Goal: Task Accomplishment & Management: Use online tool/utility

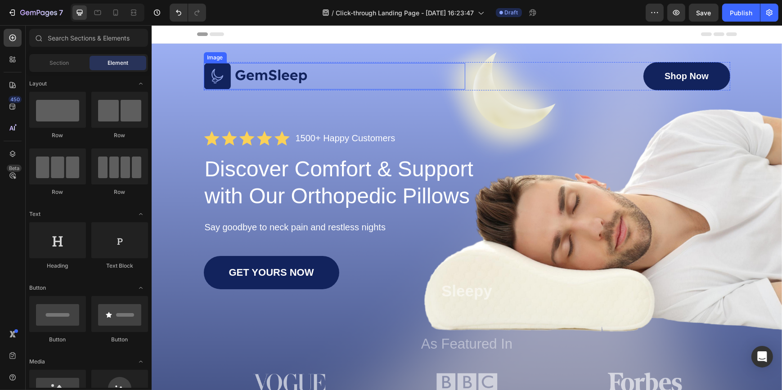
click at [210, 81] on img at bounding box center [255, 76] width 104 height 27
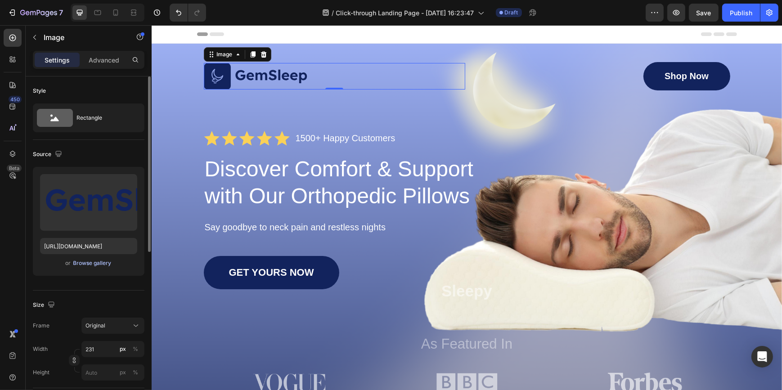
click at [85, 264] on div "Browse gallery" at bounding box center [92, 263] width 38 height 8
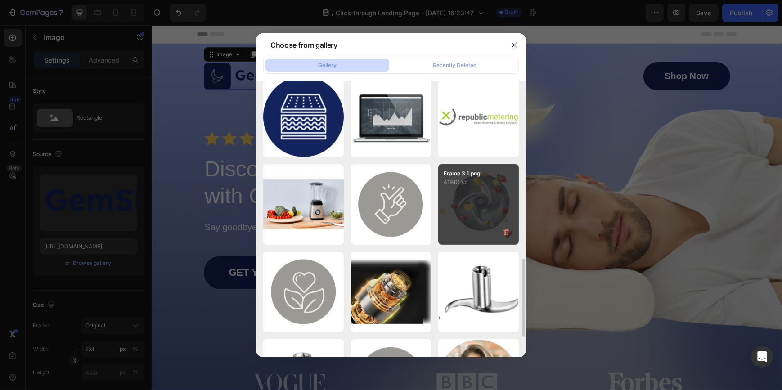
scroll to position [542, 0]
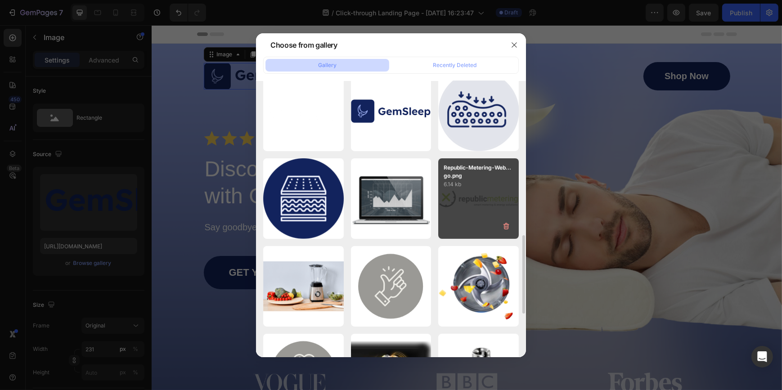
click at [477, 206] on div "Republic-Metering-Web...go.png 6.14 kb" at bounding box center [478, 198] width 80 height 80
type input "[URL][DOMAIN_NAME]"
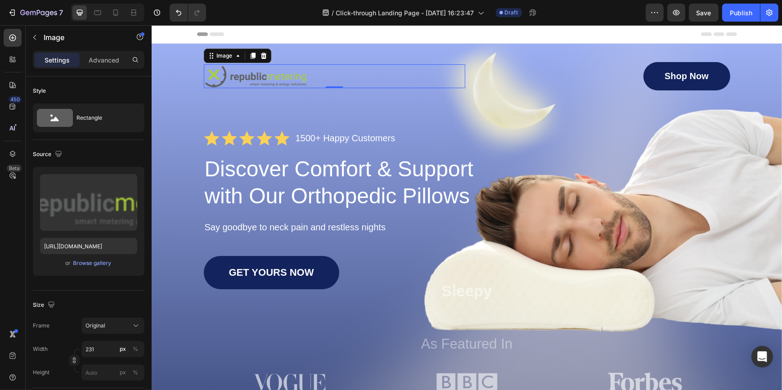
click at [400, 72] on div at bounding box center [333, 76] width 261 height 24
click at [583, 79] on div "Shop Now Button" at bounding box center [598, 76] width 261 height 28
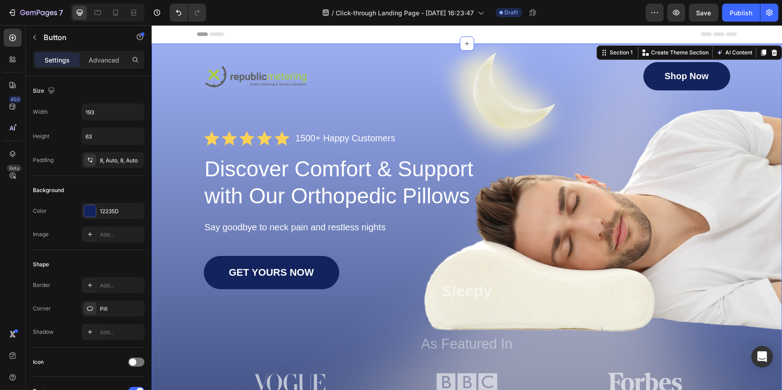
click at [165, 143] on div "Image Shop Now Button Row Icon Icon Icon Icon Icon Icon List 1500+ Happy Custom…" at bounding box center [466, 229] width 612 height 334
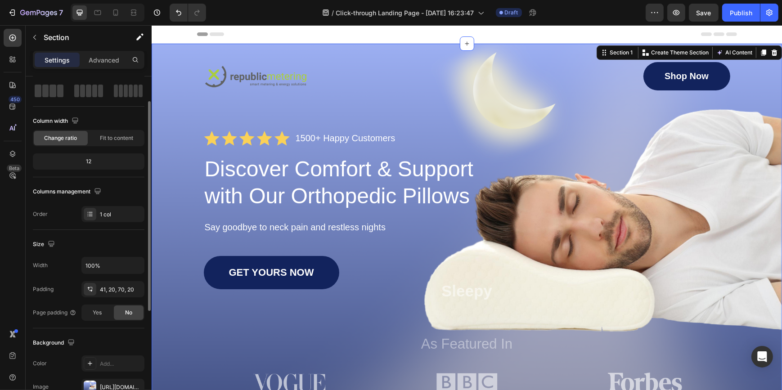
scroll to position [122, 0]
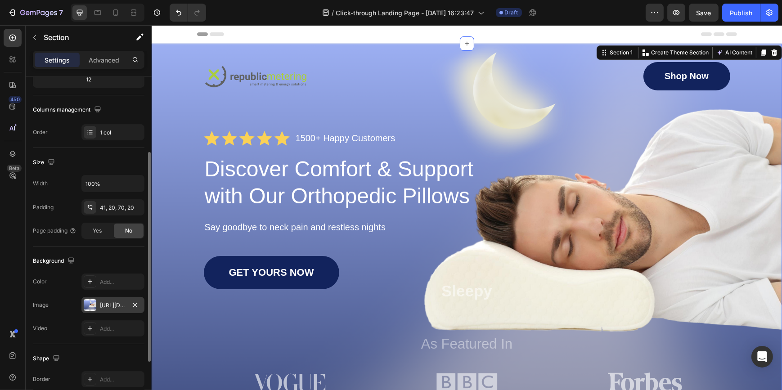
click at [93, 307] on div at bounding box center [90, 305] width 13 height 13
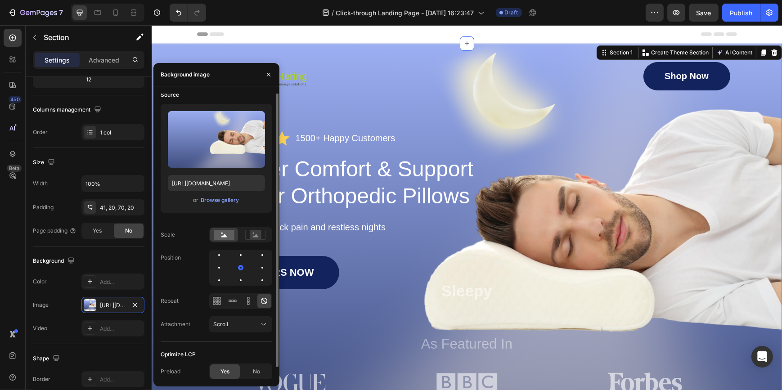
scroll to position [0, 0]
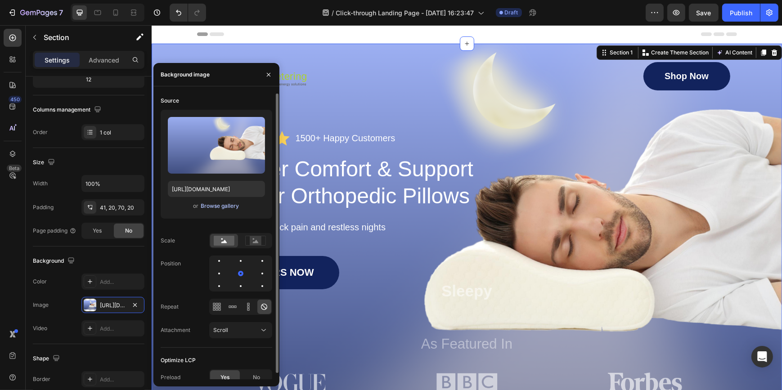
click at [221, 207] on div "Browse gallery" at bounding box center [220, 206] width 38 height 8
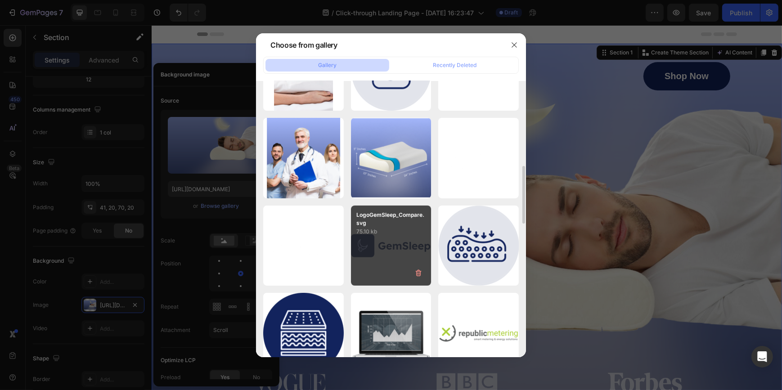
scroll to position [531, 0]
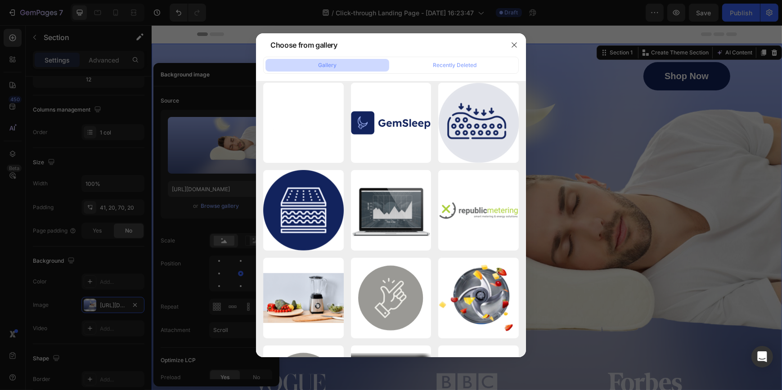
click at [331, 63] on div "Gallery" at bounding box center [327, 65] width 18 height 8
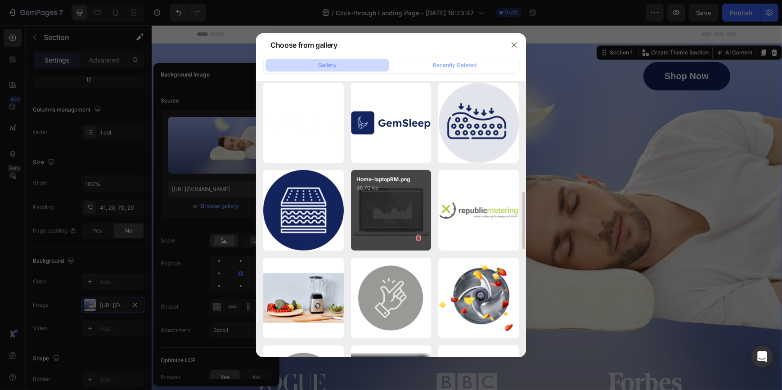
click at [382, 210] on div "Home-laptopRM.png 96.70 kb" at bounding box center [391, 210] width 80 height 80
type input "[URL][DOMAIN_NAME]"
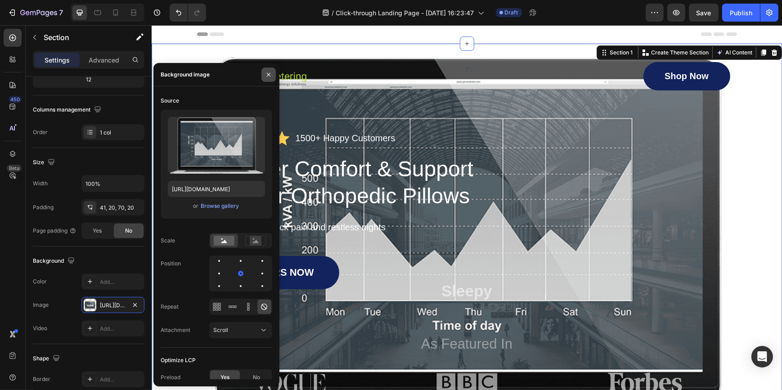
click at [267, 75] on icon "button" at bounding box center [268, 74] width 7 height 7
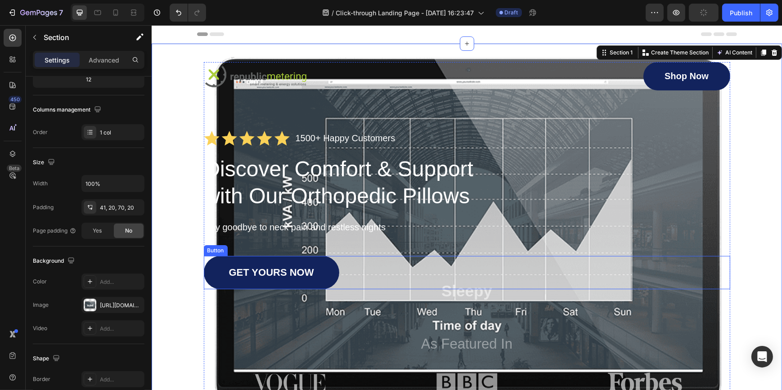
click at [713, 268] on div "GET YOURS NOW Button" at bounding box center [466, 272] width 526 height 33
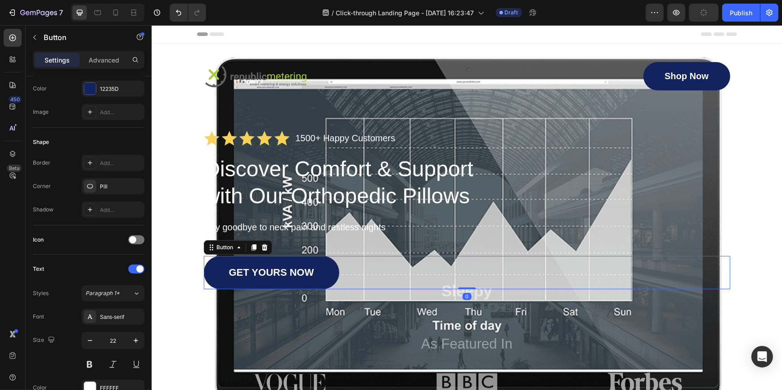
scroll to position [0, 0]
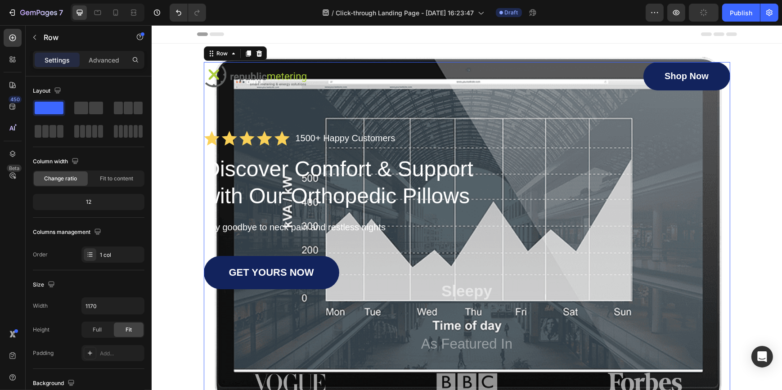
click at [711, 330] on div "Image Shop Now Button Row Icon Icon Icon Icon Icon Icon List 1500+ Happy Custom…" at bounding box center [466, 229] width 526 height 334
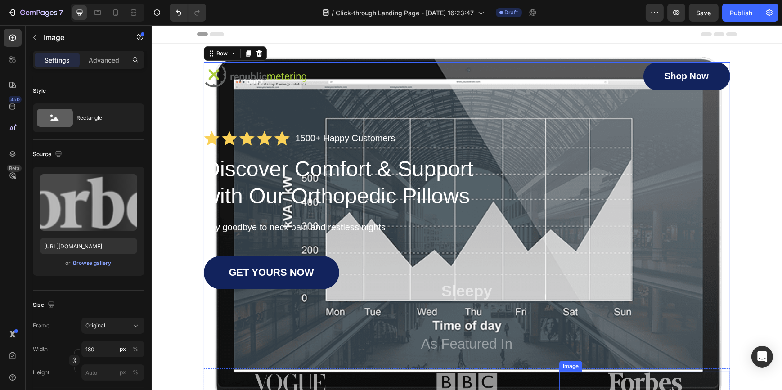
click at [704, 384] on div at bounding box center [644, 381] width 170 height 21
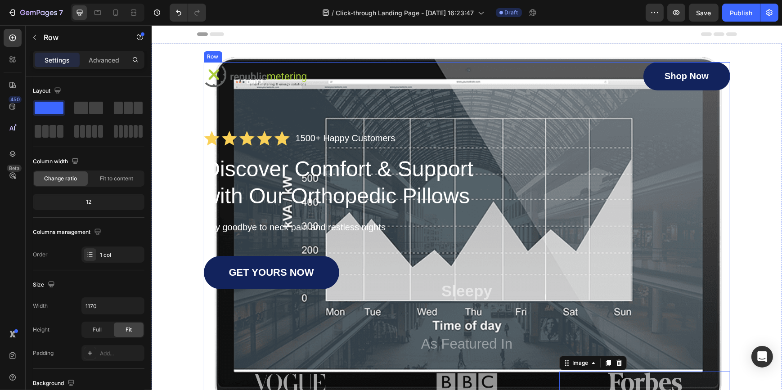
click at [698, 234] on div "Image Shop Now Button Row Icon Icon Icon Icon Icon Icon List 1500+ Happy Custom…" at bounding box center [466, 229] width 526 height 334
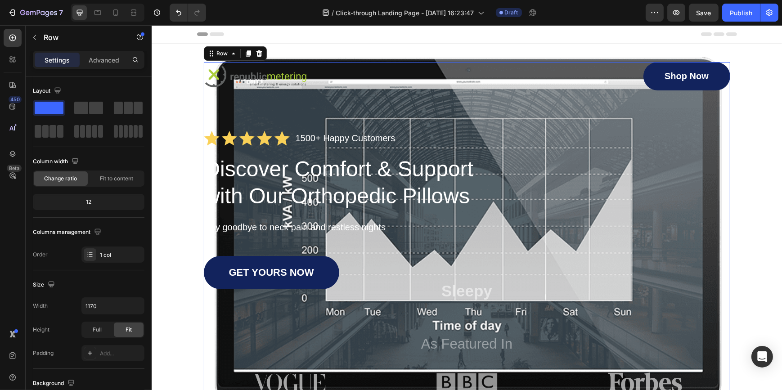
click at [444, 102] on div "Image Shop Now Button Row Icon Icon Icon Icon Icon Icon List 1500+ Happy Custom…" at bounding box center [466, 229] width 526 height 334
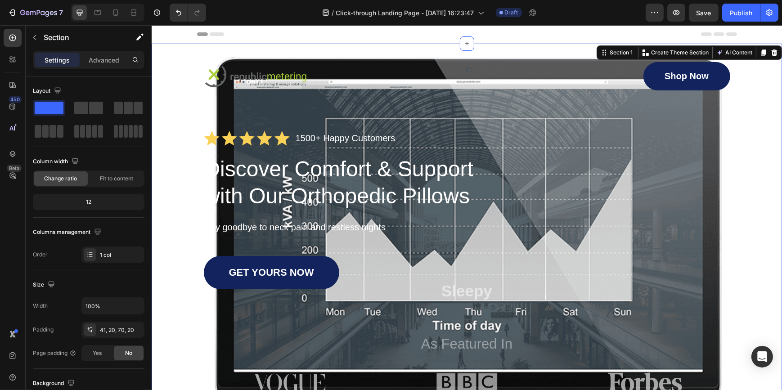
click at [182, 127] on div "Image Shop Now Button Row Icon Icon Icon Icon Icon Icon List 1500+ Happy Custom…" at bounding box center [466, 229] width 612 height 334
click at [113, 60] on p "Advanced" at bounding box center [104, 59] width 31 height 9
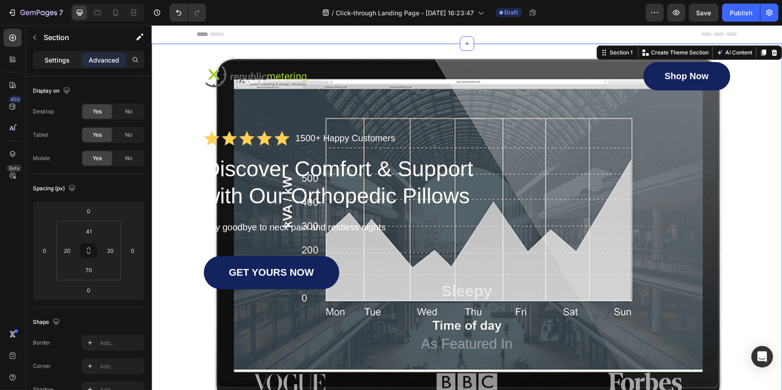
click at [63, 60] on p "Settings" at bounding box center [57, 59] width 25 height 9
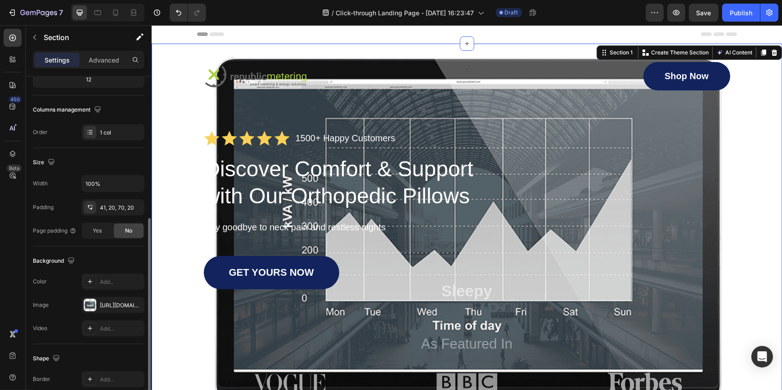
scroll to position [163, 0]
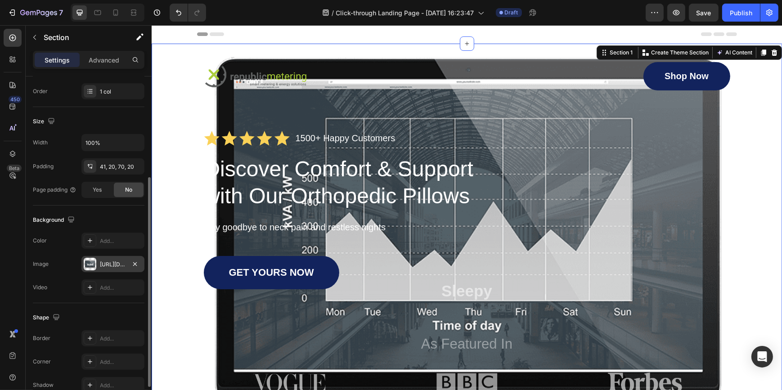
click at [112, 264] on div "[URL][DOMAIN_NAME]" at bounding box center [113, 264] width 26 height 8
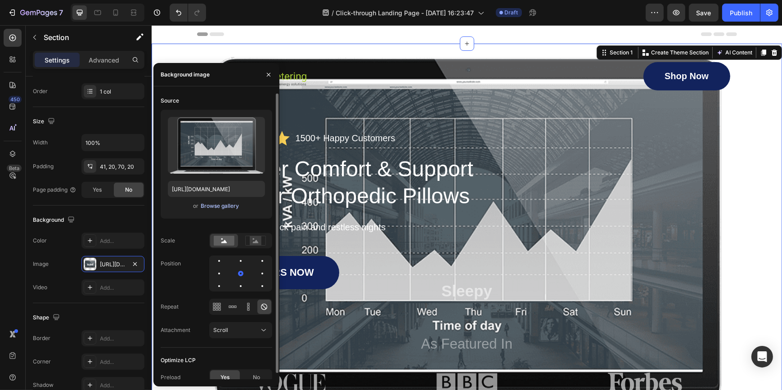
click at [223, 206] on div "Browse gallery" at bounding box center [220, 206] width 38 height 8
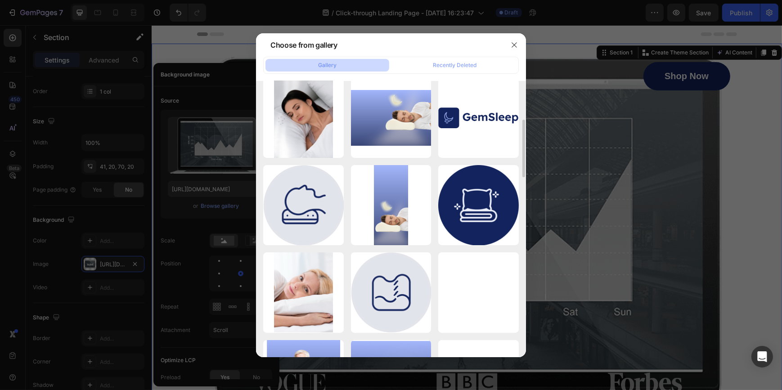
scroll to position [0, 0]
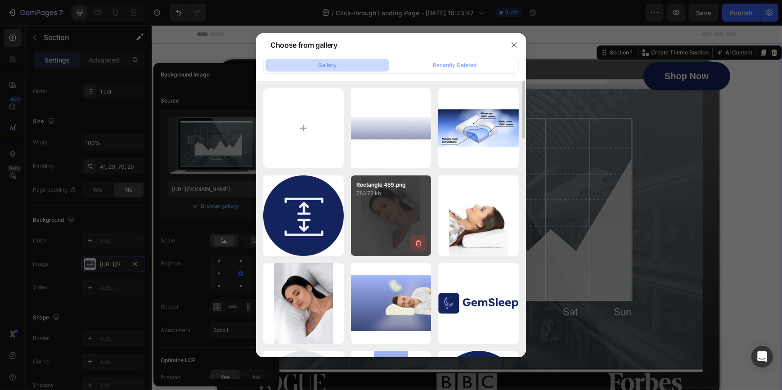
click at [418, 243] on icon "button" at bounding box center [418, 243] width 9 height 9
click at [416, 244] on div "Delete" at bounding box center [413, 245] width 17 height 8
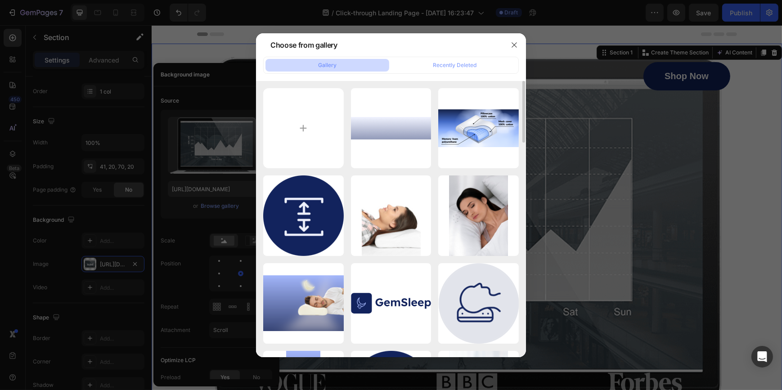
click at [0, 0] on icon "button" at bounding box center [0, 0] width 0 height 0
click at [0, 0] on div "Delete" at bounding box center [0, 0] width 0 height 0
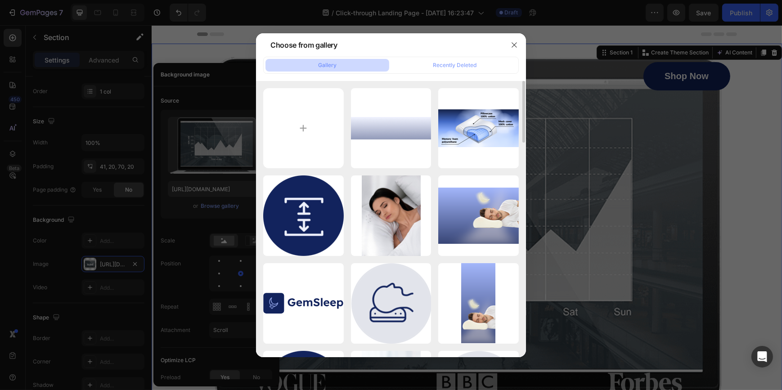
click at [0, 0] on icon "button" at bounding box center [0, 0] width 0 height 0
click at [0, 0] on div "Delete" at bounding box center [0, 0] width 0 height 0
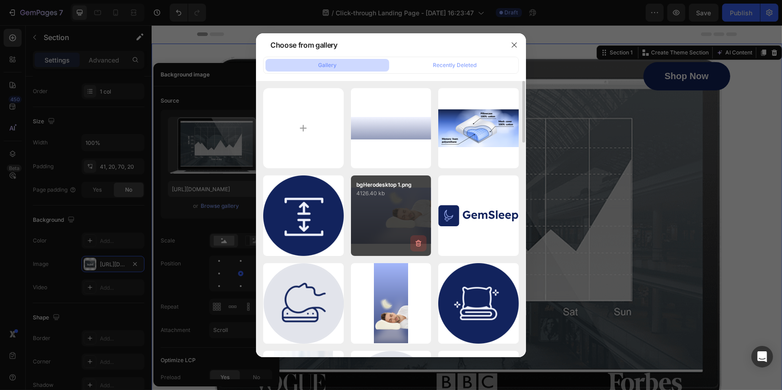
click at [416, 244] on icon "button" at bounding box center [419, 243] width 6 height 7
click at [416, 244] on div "Delete" at bounding box center [413, 245] width 17 height 8
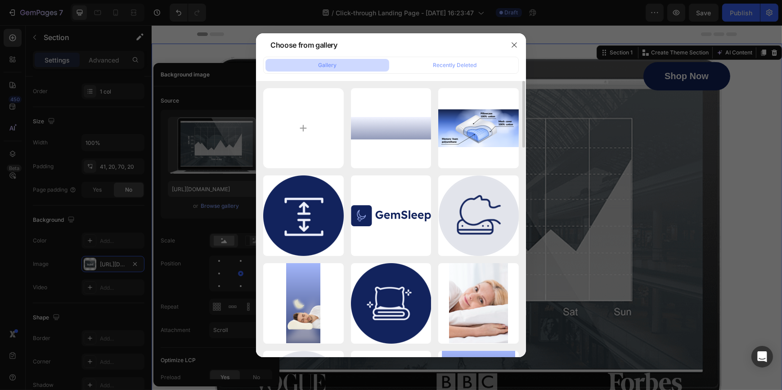
click at [0, 0] on icon "button" at bounding box center [0, 0] width 0 height 0
click at [0, 0] on div "Delete" at bounding box center [0, 0] width 0 height 0
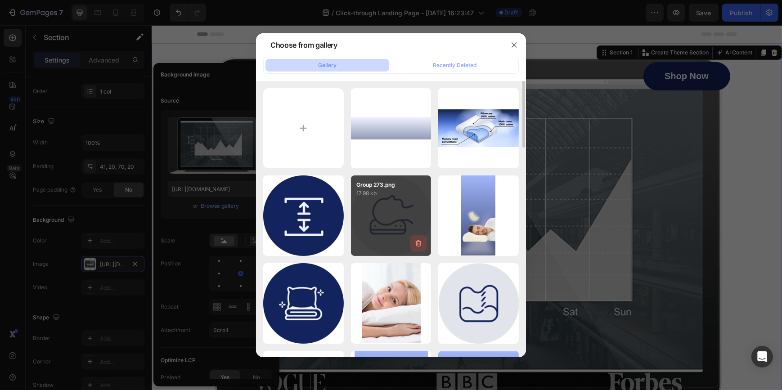
click at [416, 243] on icon "button" at bounding box center [419, 243] width 6 height 7
click at [416, 243] on div "Delete" at bounding box center [413, 245] width 17 height 8
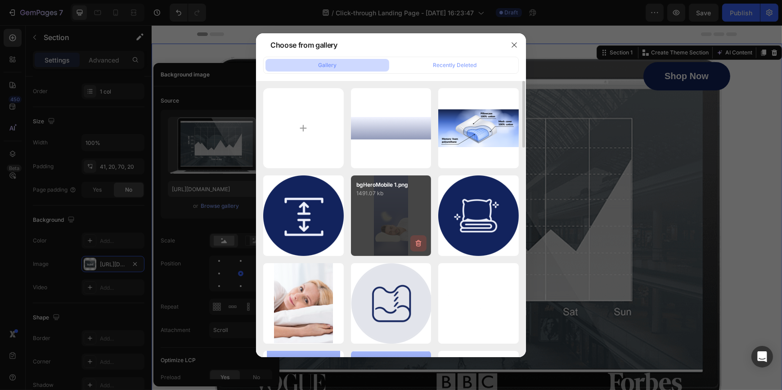
click at [416, 243] on icon "button" at bounding box center [418, 243] width 9 height 9
click at [416, 243] on div "Delete" at bounding box center [413, 245] width 17 height 8
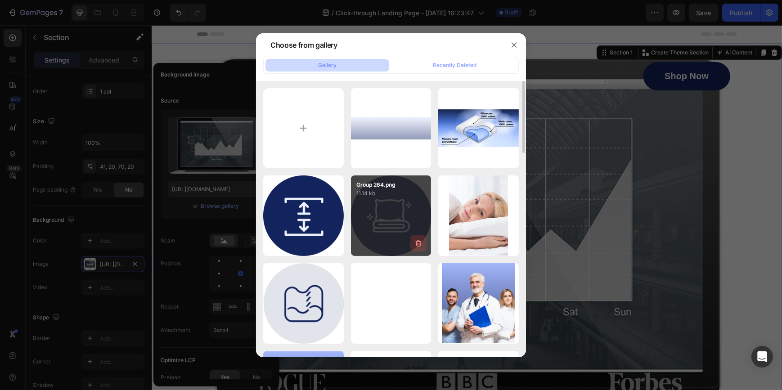
click at [416, 243] on icon "button" at bounding box center [418, 243] width 9 height 9
click at [416, 243] on div "Delete" at bounding box center [413, 245] width 17 height 8
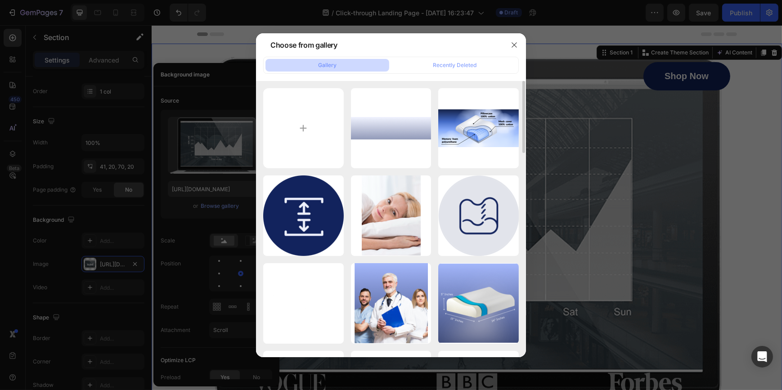
click at [0, 0] on icon "button" at bounding box center [0, 0] width 0 height 0
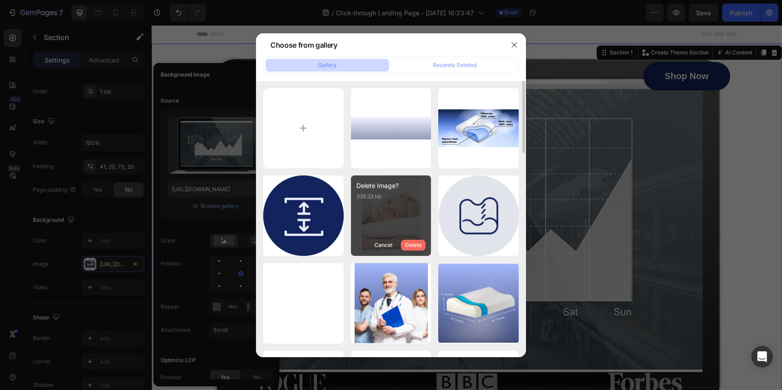
click at [416, 243] on div "Delete" at bounding box center [413, 245] width 17 height 8
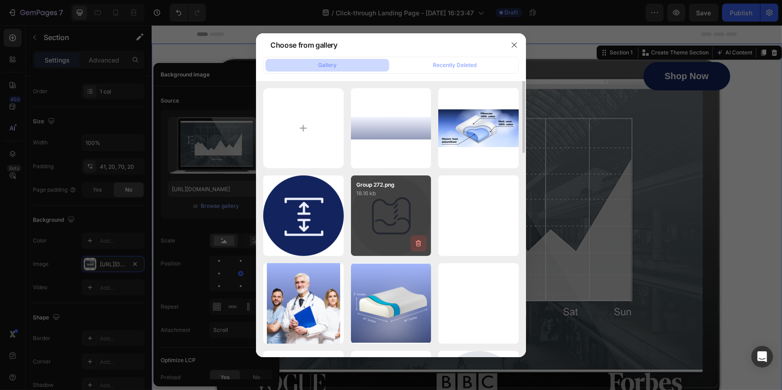
click at [415, 243] on icon "button" at bounding box center [418, 243] width 9 height 9
click at [415, 243] on div "Delete" at bounding box center [413, 245] width 17 height 8
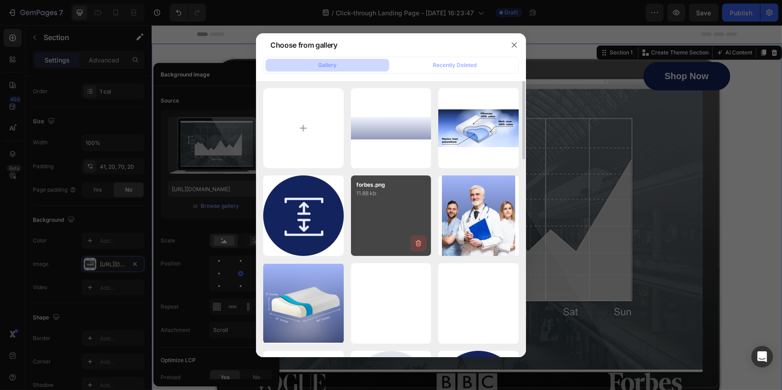
click at [421, 247] on icon "button" at bounding box center [418, 243] width 9 height 9
click at [421, 247] on div "Delete" at bounding box center [413, 245] width 17 height 8
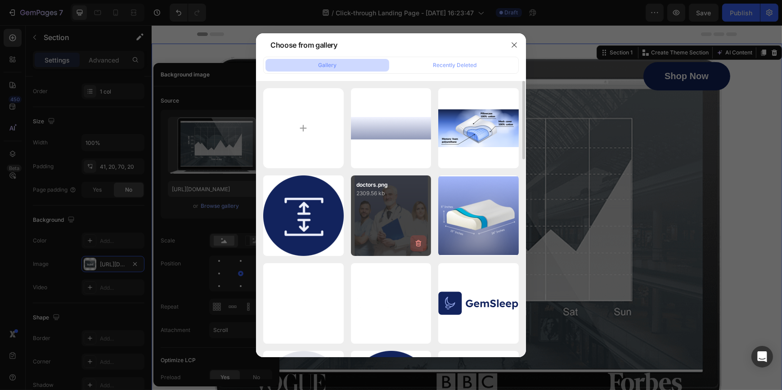
click at [417, 242] on icon "button" at bounding box center [418, 243] width 9 height 9
click at [417, 242] on div "Delete" at bounding box center [413, 245] width 17 height 8
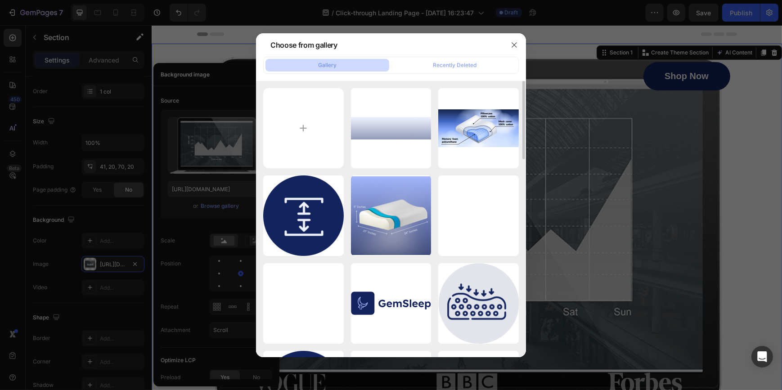
click at [0, 0] on icon "button" at bounding box center [0, 0] width 0 height 0
click at [0, 0] on div "Delete" at bounding box center [0, 0] width 0 height 0
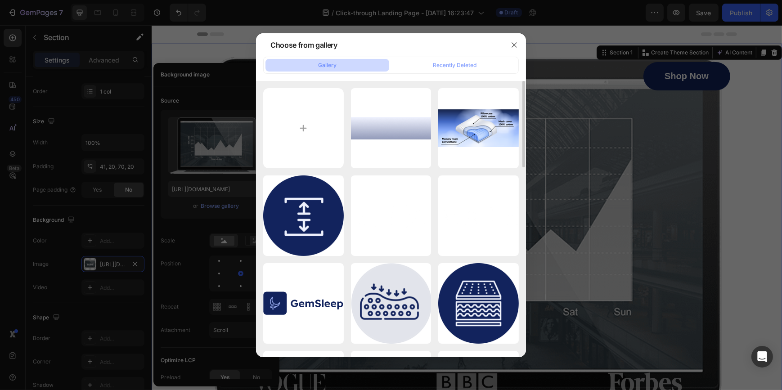
click at [0, 0] on icon "button" at bounding box center [0, 0] width 0 height 0
click at [0, 0] on div "Delete" at bounding box center [0, 0] width 0 height 0
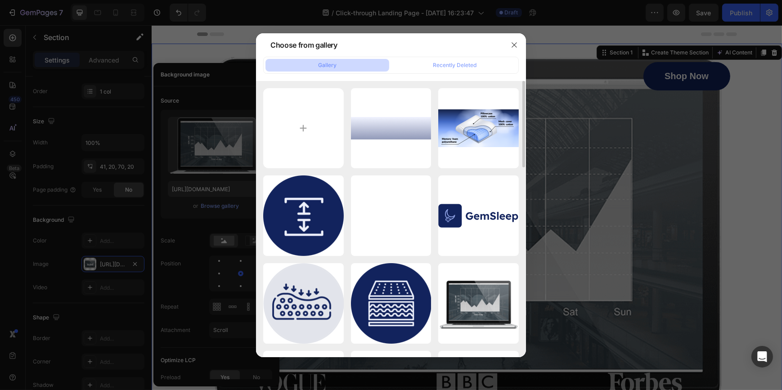
click at [0, 0] on icon "button" at bounding box center [0, 0] width 0 height 0
click at [0, 0] on div "Delete" at bounding box center [0, 0] width 0 height 0
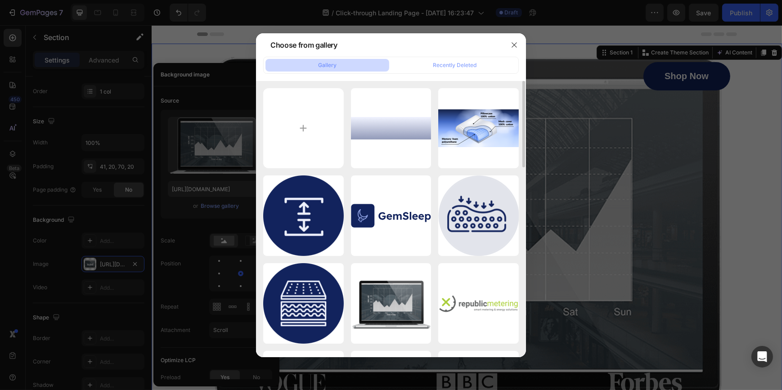
click at [0, 0] on icon "button" at bounding box center [0, 0] width 0 height 0
click at [0, 0] on div "Delete" at bounding box center [0, 0] width 0 height 0
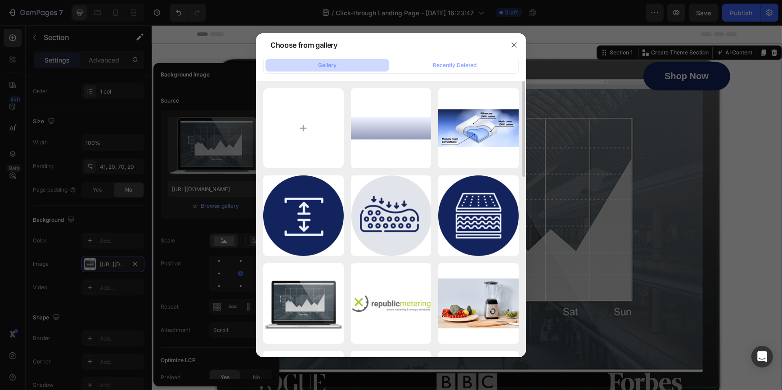
click at [0, 0] on icon "button" at bounding box center [0, 0] width 0 height 0
click at [0, 0] on div "Delete" at bounding box center [0, 0] width 0 height 0
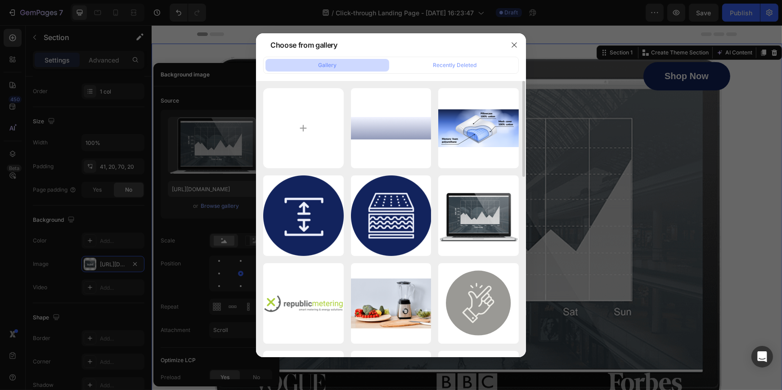
click at [0, 0] on icon "button" at bounding box center [0, 0] width 0 height 0
click at [0, 0] on div "Delete" at bounding box center [0, 0] width 0 height 0
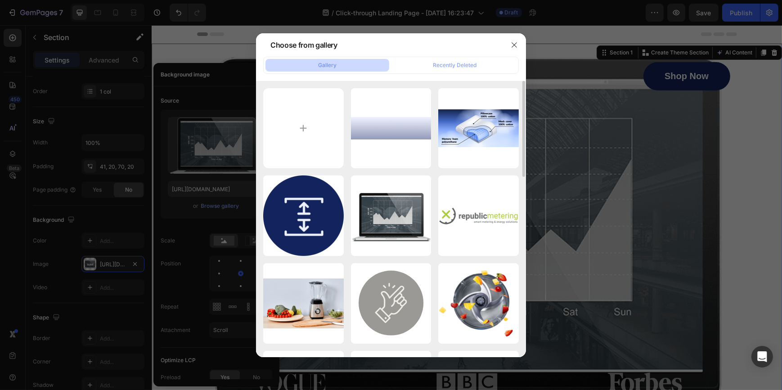
click at [0, 0] on icon "button" at bounding box center [0, 0] width 0 height 0
click at [0, 0] on div "Delete" at bounding box center [0, 0] width 0 height 0
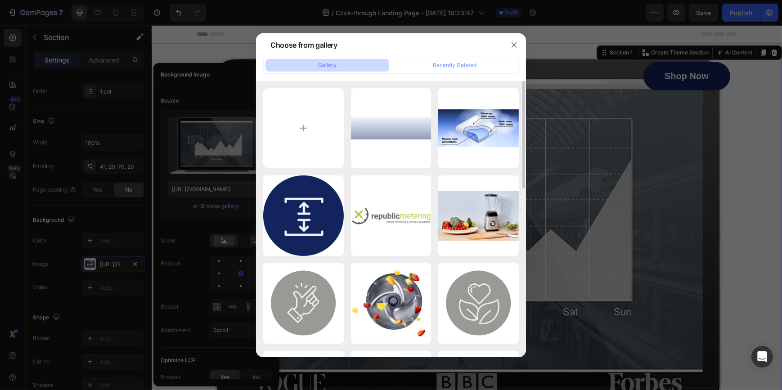
click at [0, 0] on icon "button" at bounding box center [0, 0] width 0 height 0
click at [0, 0] on div "Delete" at bounding box center [0, 0] width 0 height 0
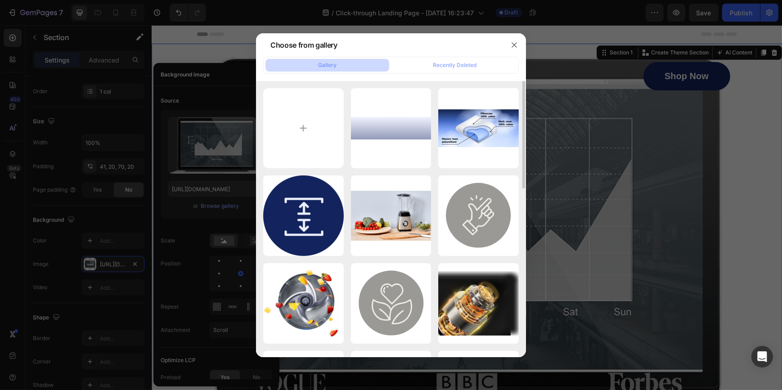
click at [0, 0] on icon "button" at bounding box center [0, 0] width 0 height 0
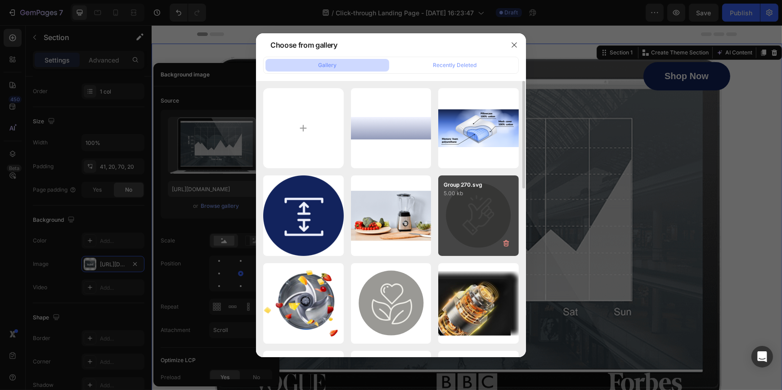
click at [0, 0] on div "Delete" at bounding box center [0, 0] width 0 height 0
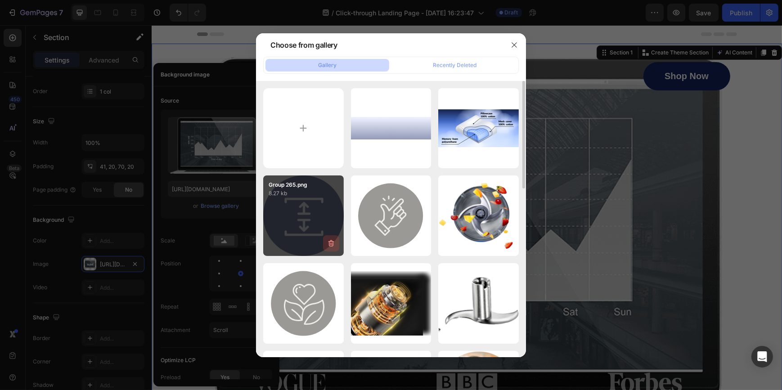
click at [330, 244] on icon "button" at bounding box center [330, 243] width 1 height 3
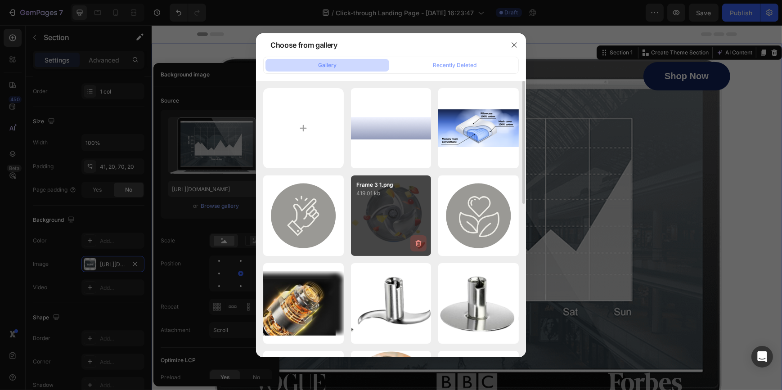
click at [418, 245] on icon "button" at bounding box center [417, 243] width 1 height 3
click at [418, 245] on div "Delete" at bounding box center [413, 245] width 17 height 8
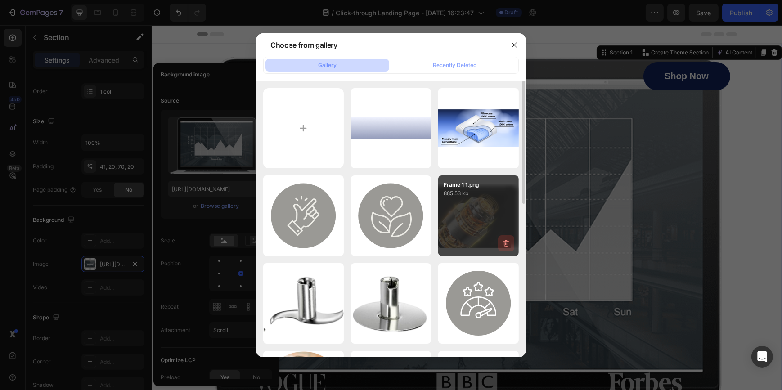
click at [506, 242] on icon "button" at bounding box center [505, 243] width 9 height 9
click at [506, 242] on div "Delete" at bounding box center [500, 245] width 17 height 8
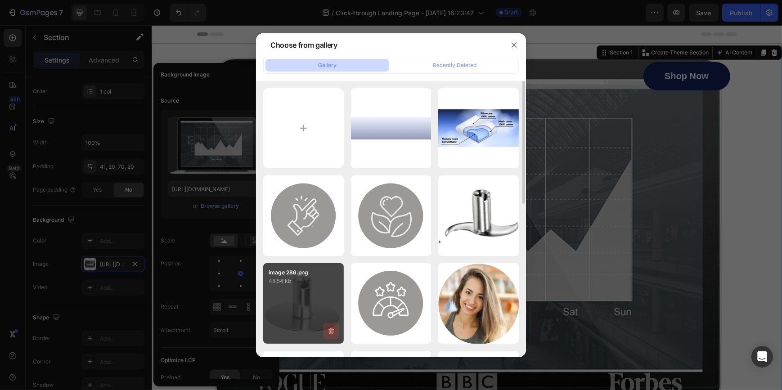
click at [332, 331] on icon "button" at bounding box center [330, 330] width 9 height 9
click at [332, 331] on div "Delete" at bounding box center [325, 333] width 17 height 8
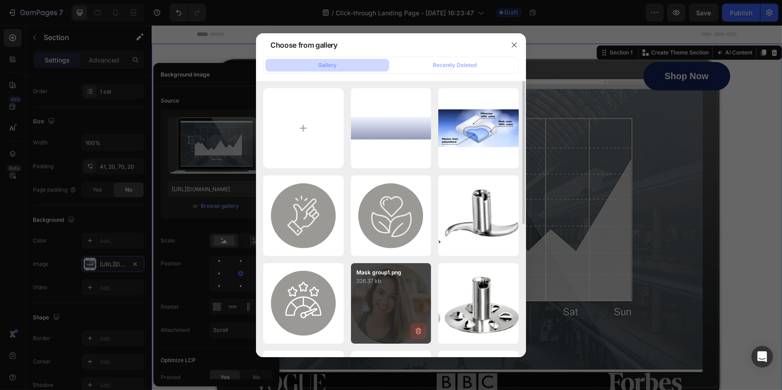
click at [422, 334] on icon "button" at bounding box center [418, 330] width 9 height 9
click at [422, 333] on button "Delete" at bounding box center [413, 332] width 25 height 11
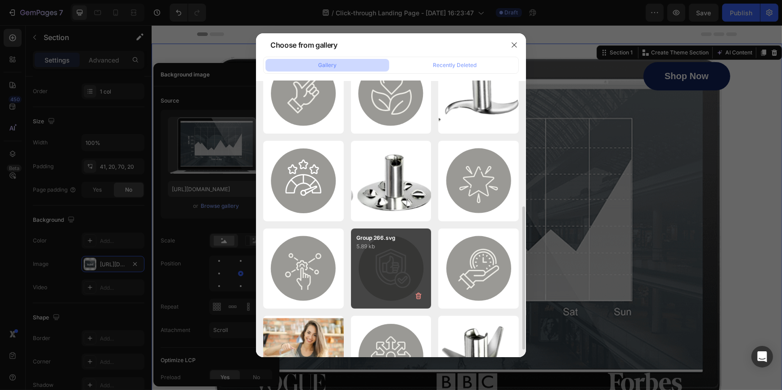
scroll to position [163, 0]
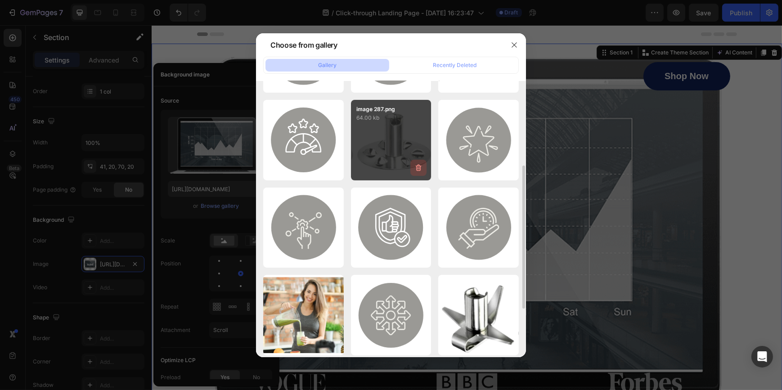
click at [422, 171] on icon "button" at bounding box center [418, 167] width 9 height 9
click at [419, 171] on div "Delete" at bounding box center [413, 169] width 17 height 8
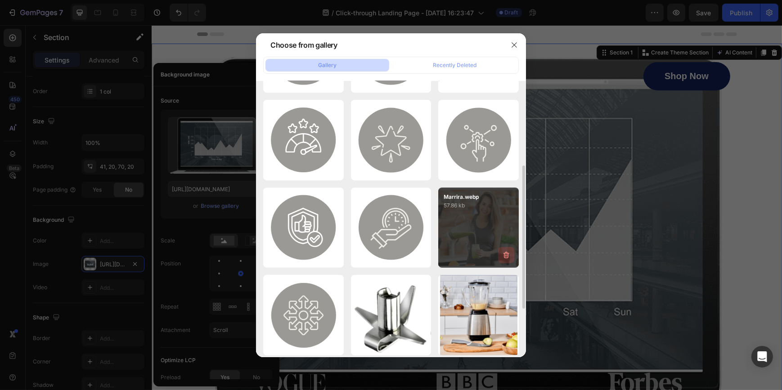
click at [503, 255] on icon "button" at bounding box center [505, 254] width 9 height 9
click at [503, 255] on div "Delete" at bounding box center [500, 257] width 17 height 8
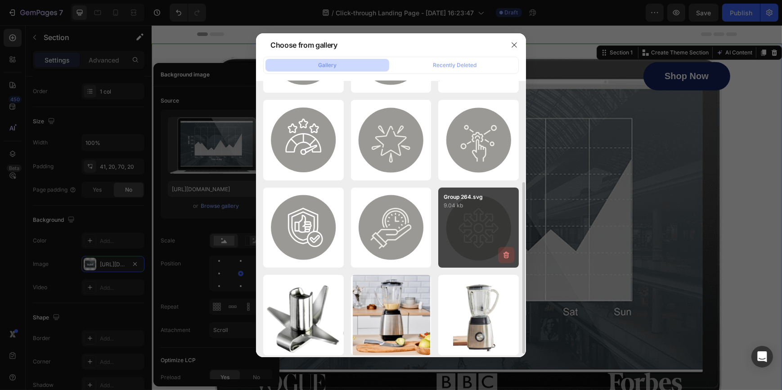
click at [502, 257] on icon "button" at bounding box center [505, 254] width 9 height 9
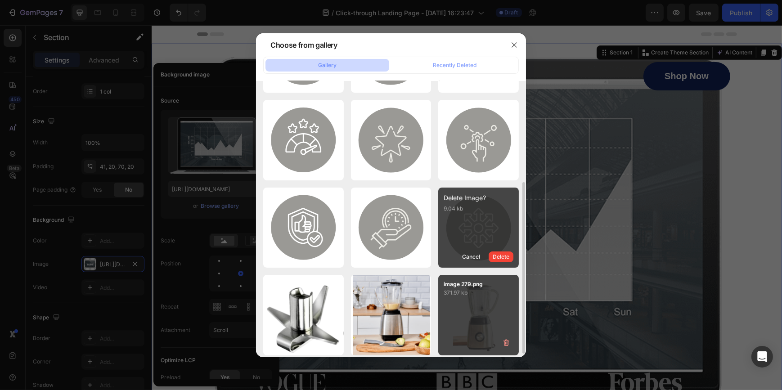
drag, startPoint x: 469, startPoint y: 311, endPoint x: 446, endPoint y: 304, distance: 23.5
click at [469, 312] on div "image 279.png 371.97 kb" at bounding box center [478, 315] width 80 height 80
type input "[URL][DOMAIN_NAME]"
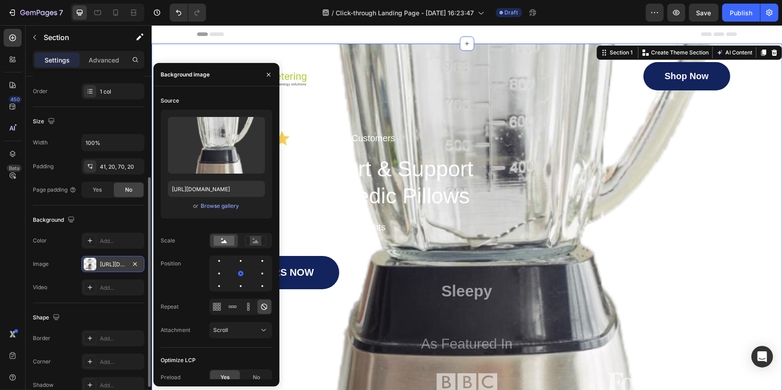
click at [108, 265] on div "[URL][DOMAIN_NAME]" at bounding box center [113, 264] width 26 height 8
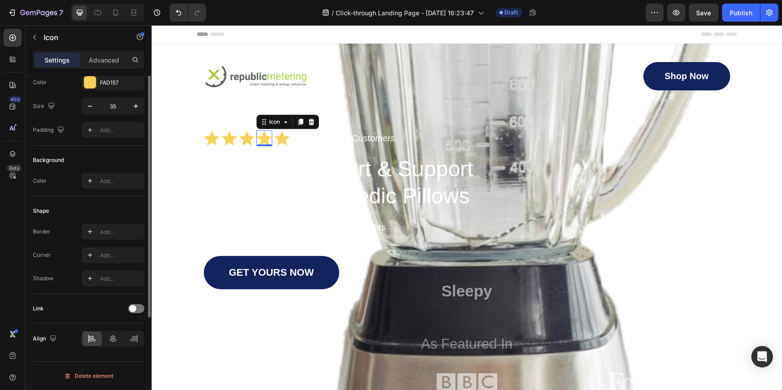
scroll to position [0, 0]
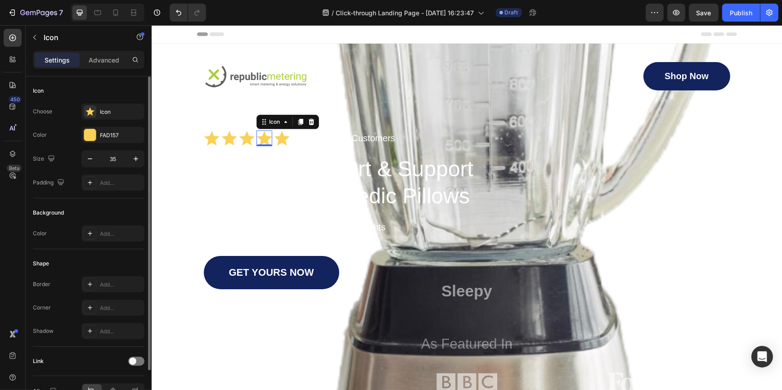
click at [258, 132] on icon at bounding box center [264, 138] width 16 height 16
click at [410, 158] on h1 "Discover Comfort & Support with Our Orthopedic Pillows" at bounding box center [344, 183] width 282 height 56
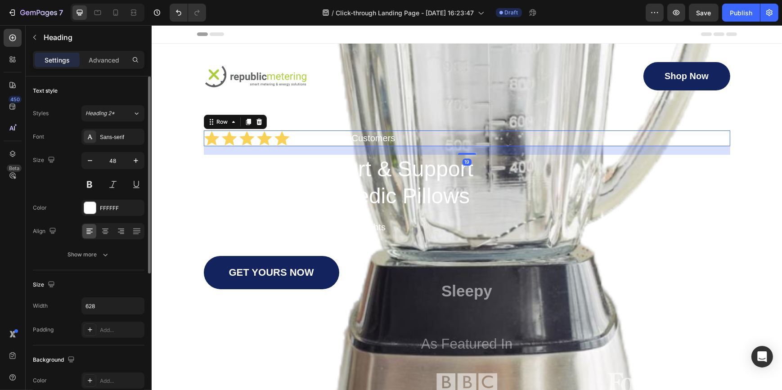
click at [396, 141] on div "Icon Icon Icon Icon Icon Icon List 1500+ Happy Customers Text Block Row 19" at bounding box center [466, 138] width 526 height 16
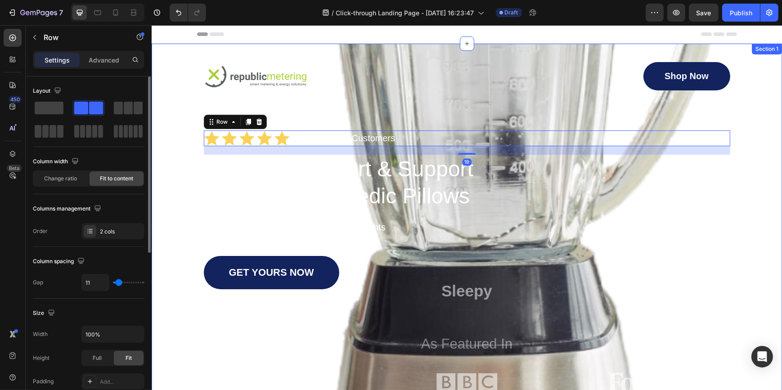
click at [717, 260] on div "GET YOURS NOW Button" at bounding box center [466, 272] width 526 height 33
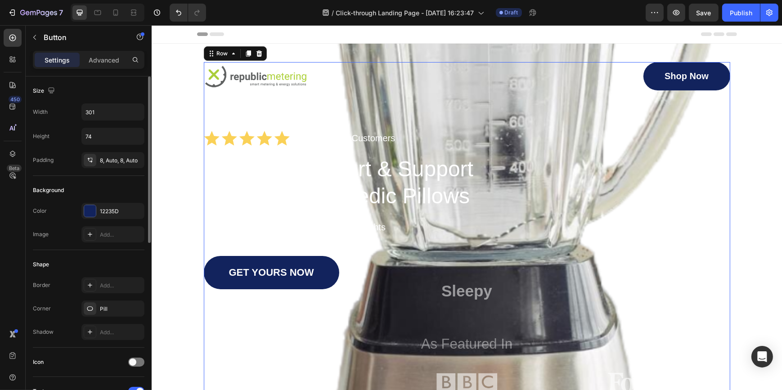
click at [701, 357] on div "Image Shop Now Button Row Icon Icon Icon Icon Icon Icon List 1500+ Happy Custom…" at bounding box center [466, 229] width 526 height 334
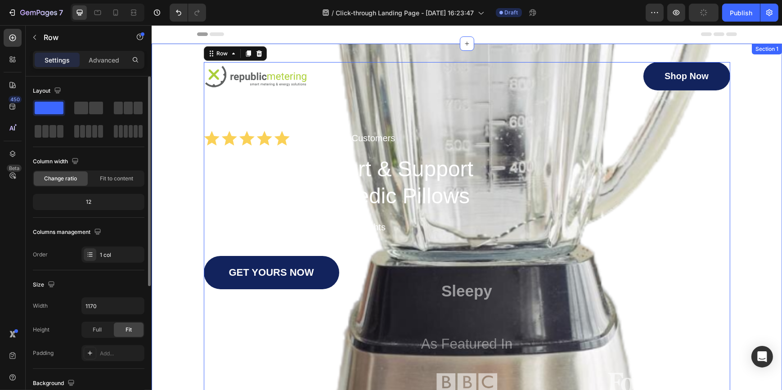
click at [766, 173] on div "Image Shop Now Button Row Icon Icon Icon Icon Icon Icon List 1500+ Happy Custom…" at bounding box center [466, 236] width 630 height 384
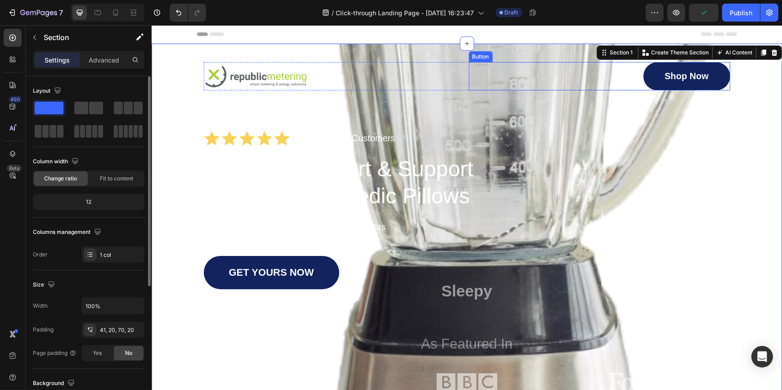
click at [658, 76] on link "Shop Now" at bounding box center [686, 76] width 87 height 28
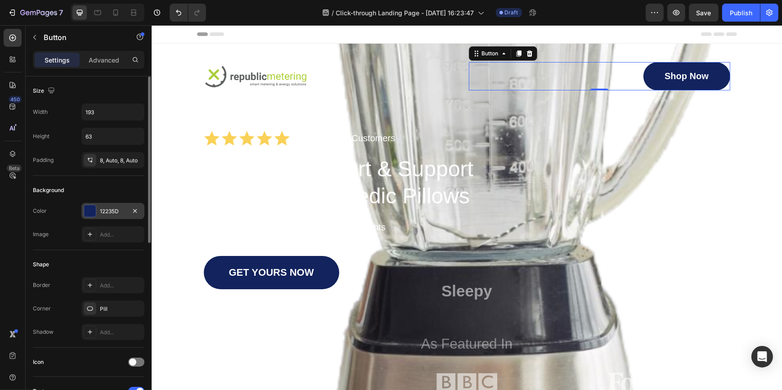
click at [87, 214] on div at bounding box center [90, 211] width 12 height 12
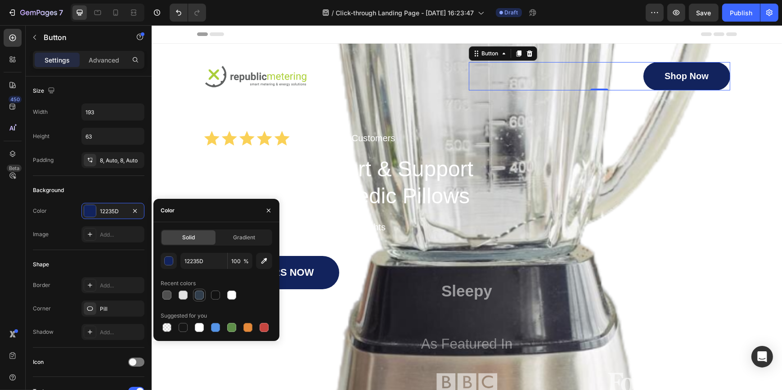
click at [200, 295] on div at bounding box center [199, 294] width 9 height 9
type input "313E4C"
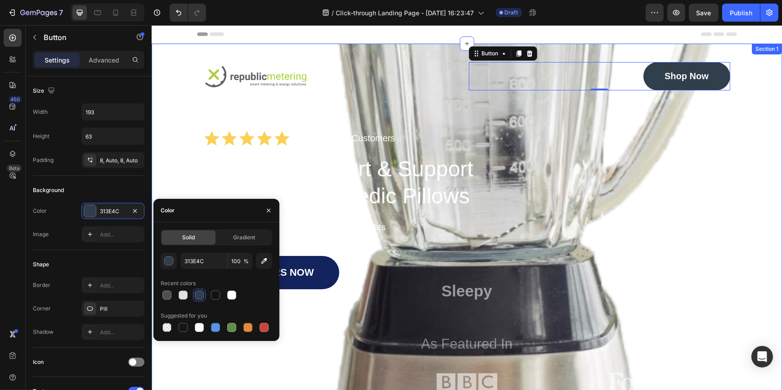
click at [734, 187] on div "Image Shop Now Button 0 Row Icon Icon Icon Icon Icon Icon List 1500+ Happy Cust…" at bounding box center [466, 229] width 612 height 334
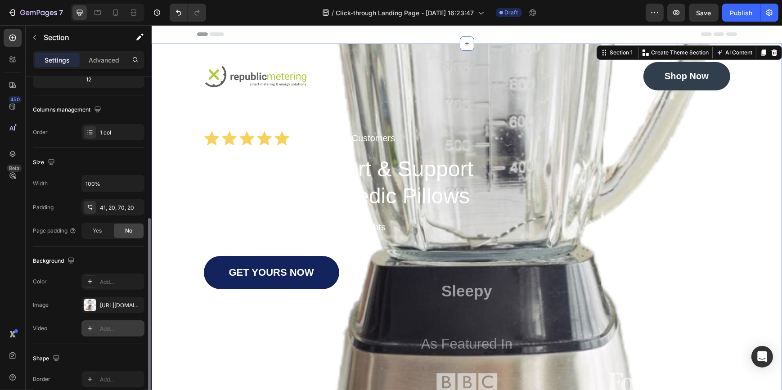
scroll to position [163, 0]
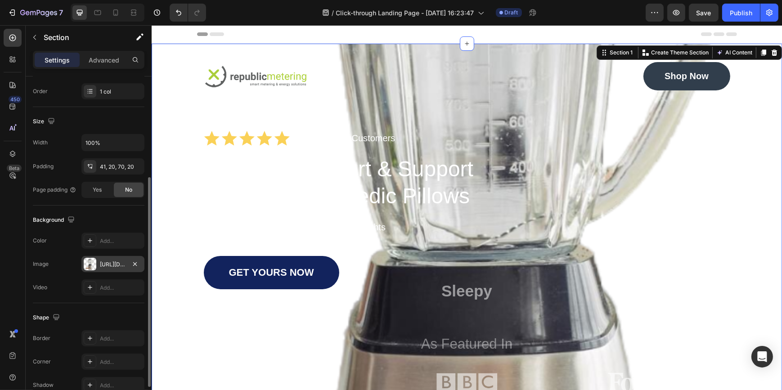
click at [112, 258] on div "[URL][DOMAIN_NAME]" at bounding box center [112, 264] width 63 height 16
click at [135, 244] on div "Add..." at bounding box center [112, 240] width 63 height 16
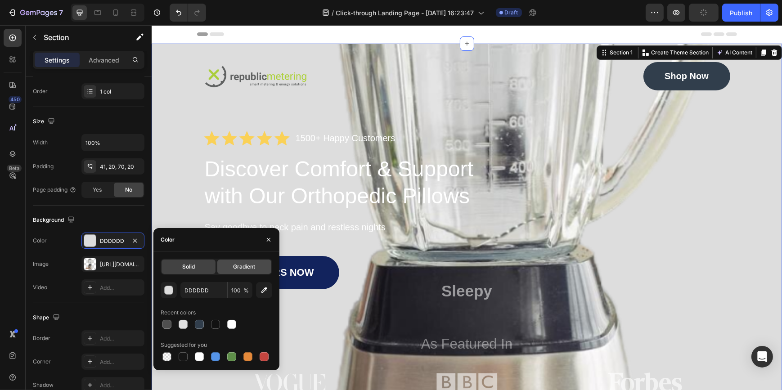
click at [249, 263] on span "Gradient" at bounding box center [244, 267] width 22 height 8
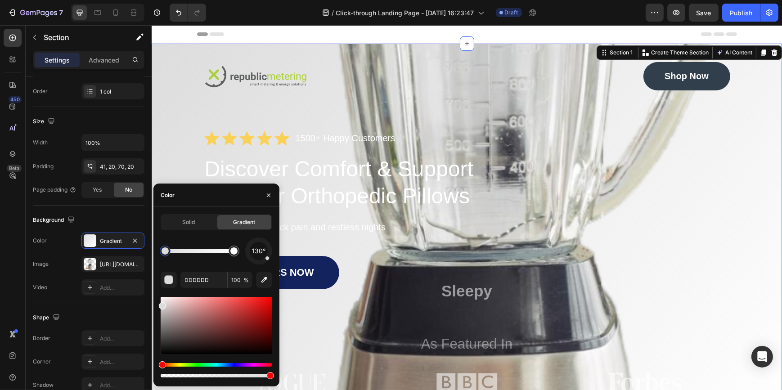
click at [165, 254] on div at bounding box center [164, 250] width 7 height 7
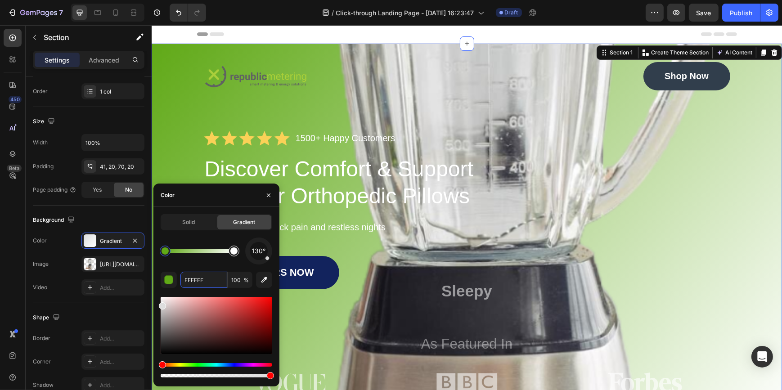
click at [236, 254] on div at bounding box center [233, 250] width 7 height 7
type input "F"
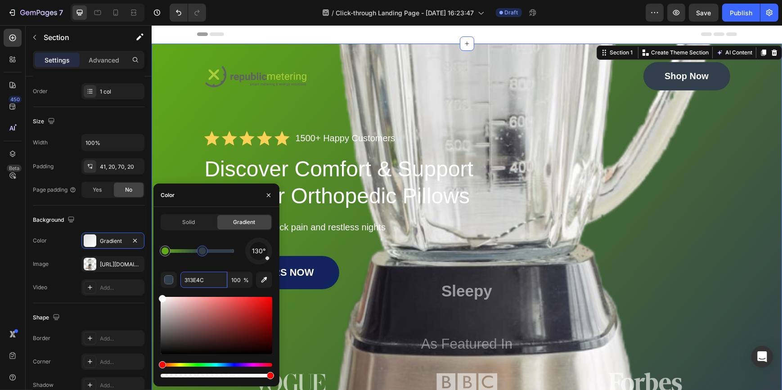
type input "60A917"
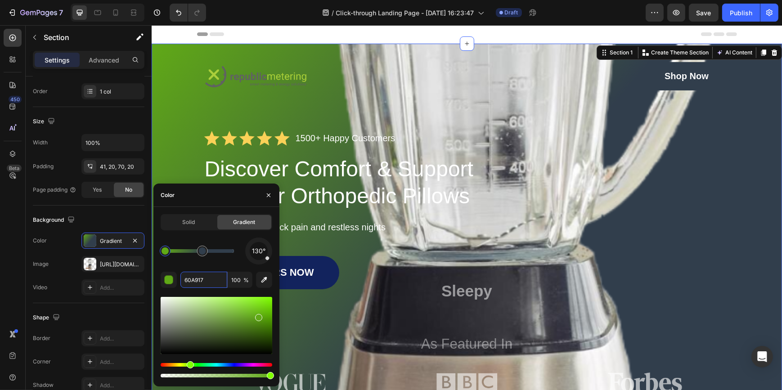
drag, startPoint x: 234, startPoint y: 252, endPoint x: 203, endPoint y: 252, distance: 31.0
click at [658, 290] on p "Sleepy" at bounding box center [466, 291] width 524 height 20
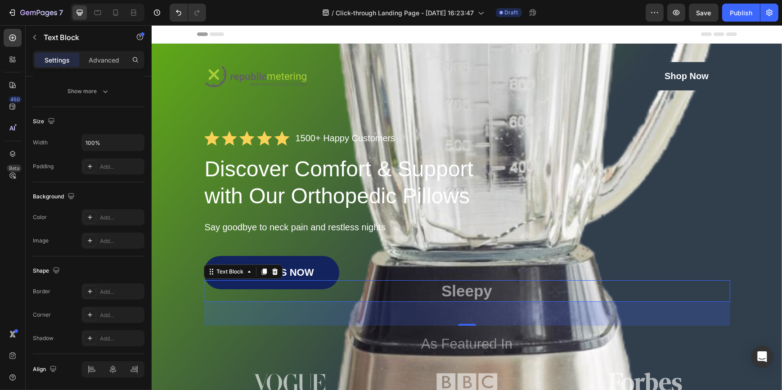
scroll to position [0, 0]
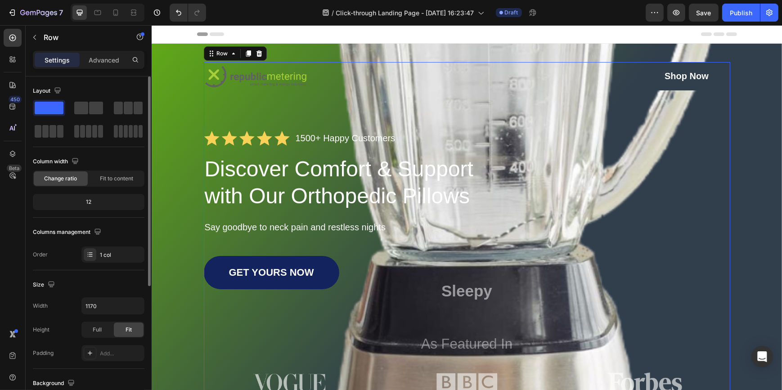
click at [684, 214] on div "Image Shop Now Button Row Icon Icon Icon Icon Icon Icon List 1500+ Happy Custom…" at bounding box center [466, 229] width 526 height 334
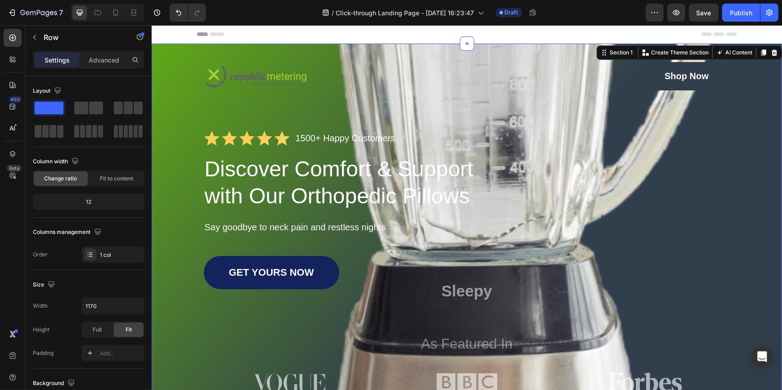
click at [743, 362] on div "Image Shop Now Button Row Icon Icon Icon Icon Icon Icon List 1500+ Happy Custom…" at bounding box center [466, 229] width 612 height 334
click at [486, 57] on div "Image Shop Now Button Row Icon Icon Icon Icon Icon Icon List 1500+ Happy Custom…" at bounding box center [466, 236] width 630 height 384
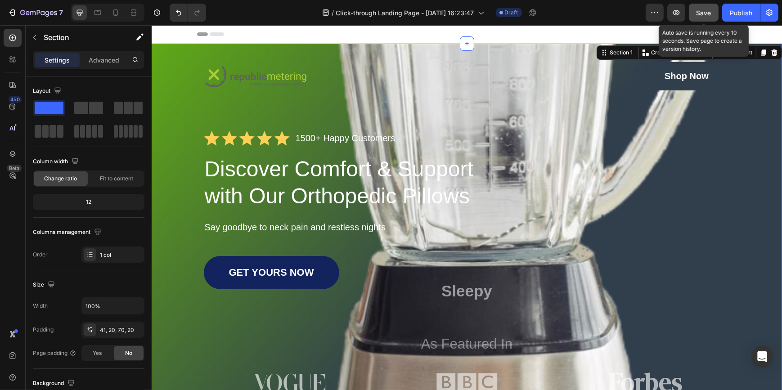
click at [706, 13] on span "Save" at bounding box center [703, 13] width 15 height 8
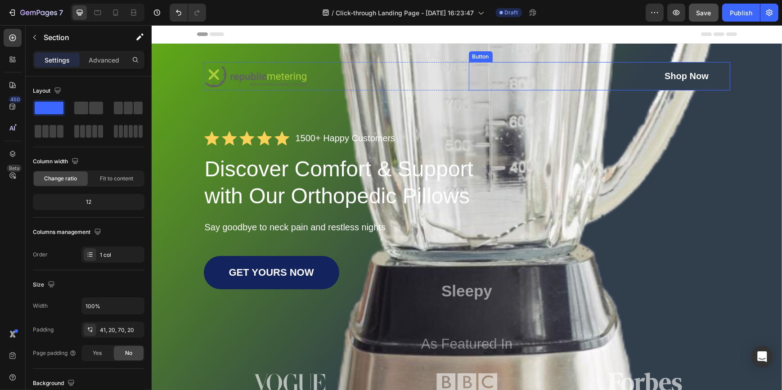
click at [523, 80] on div "Shop Now Button" at bounding box center [598, 76] width 261 height 28
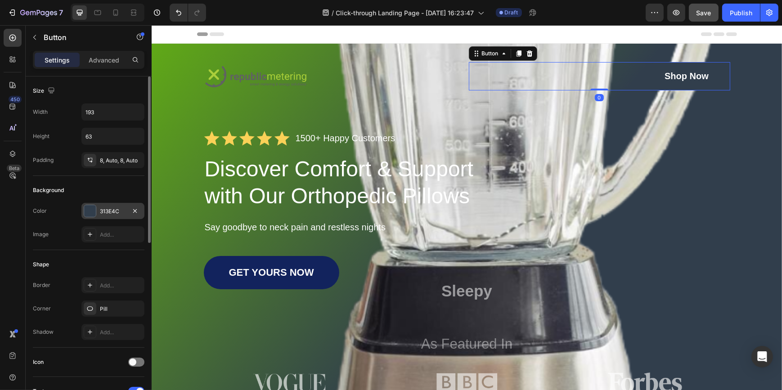
click at [99, 207] on div "313E4C" at bounding box center [112, 211] width 63 height 16
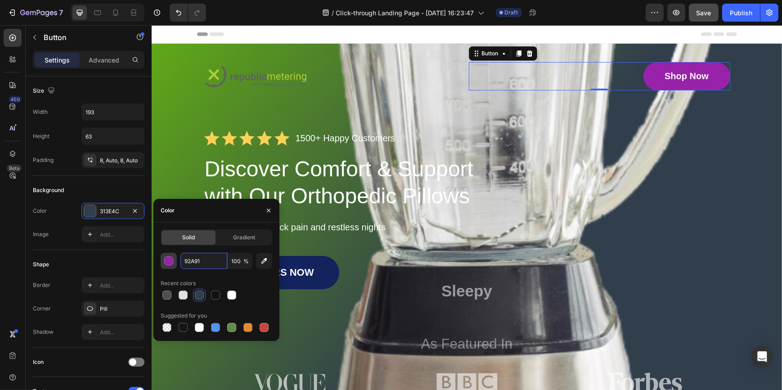
type input "92A917"
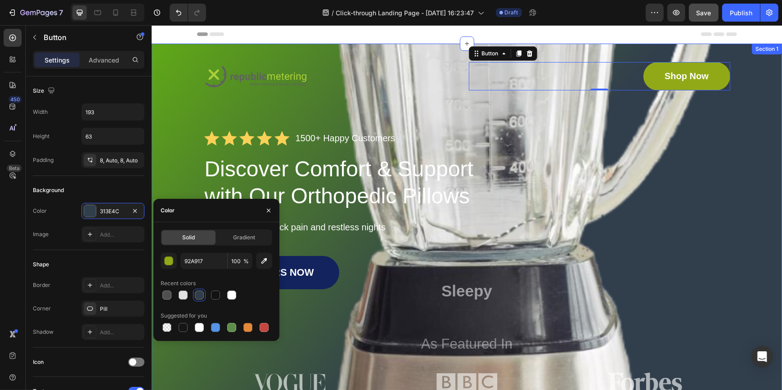
click at [726, 168] on div "Image Shop Now Button 0 Row Icon Icon Icon Icon Icon Icon List 1500+ Happy Cust…" at bounding box center [466, 229] width 612 height 334
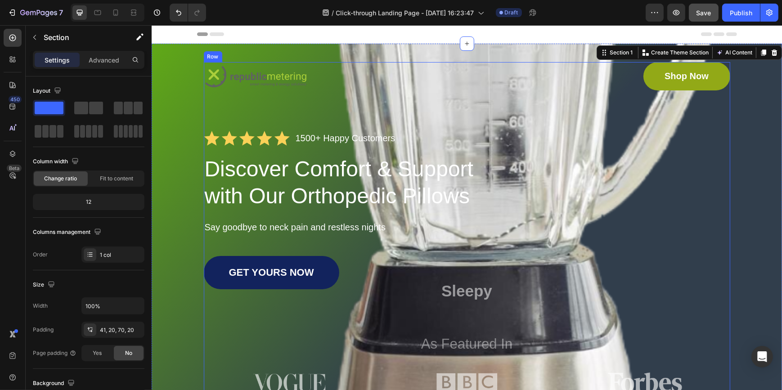
click at [709, 118] on div "Image Shop Now Button Row Icon Icon Icon Icon Icon Icon List 1500+ Happy Custom…" at bounding box center [466, 229] width 526 height 334
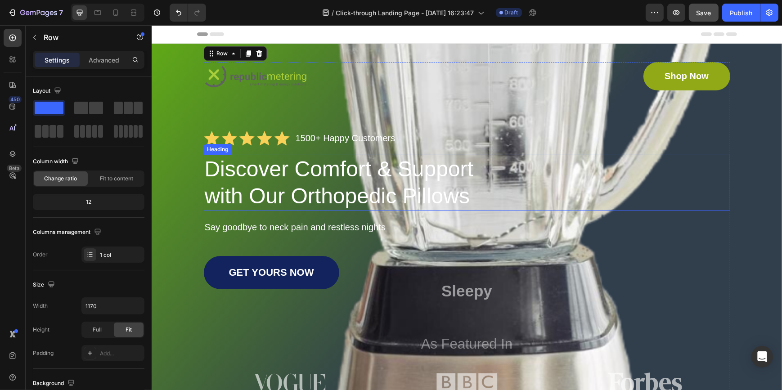
click at [723, 181] on div "Discover Comfort & Support with Our Orthopedic Pillows" at bounding box center [466, 183] width 526 height 56
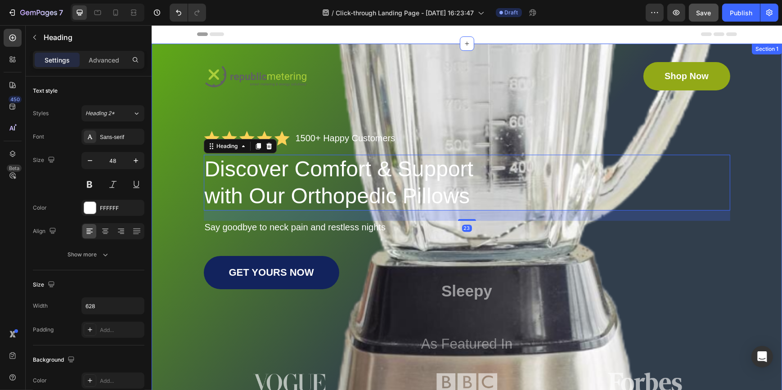
click at [749, 136] on div "Image Shop Now Button Row Icon Icon Icon Icon Icon Icon List 1500+ Happy Custom…" at bounding box center [466, 229] width 612 height 334
